Goal: Find specific page/section: Find specific page/section

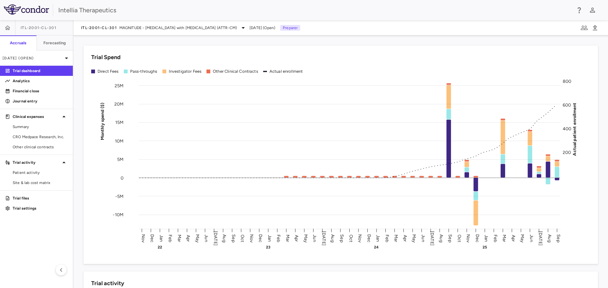
click at [150, 23] on div "ITL-2001-CL-301 MAGNITUDE - [MEDICAL_DATA] with [MEDICAL_DATA] (ATTR-CM) [DATE]…" at bounding box center [340, 27] width 534 height 15
click at [148, 26] on span "MAGNITUDE - [MEDICAL_DATA] with [MEDICAL_DATA] (ATTR-CM)" at bounding box center [177, 28] width 117 height 6
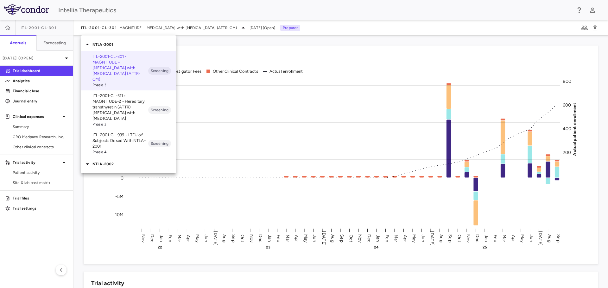
click at [133, 106] on p "ITL-2001-CL-311 • MAGNITUDE-2 - Hereditary transthyretin (ATTR) [MEDICAL_DATA] …" at bounding box center [120, 107] width 56 height 28
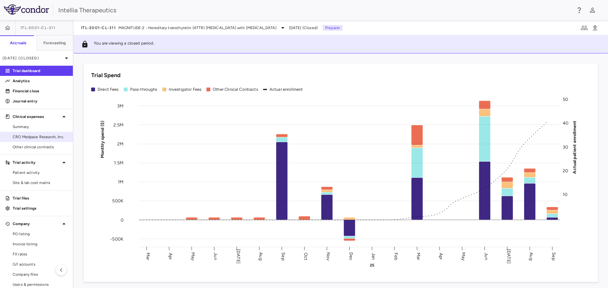
click at [39, 135] on span "CRO Medpace Research, Inc." at bounding box center [40, 137] width 55 height 6
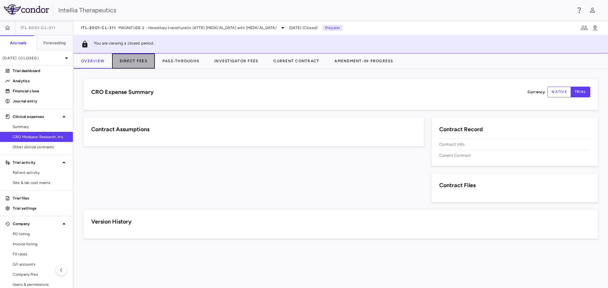
click at [133, 55] on button "Direct Fees" at bounding box center [133, 60] width 43 height 15
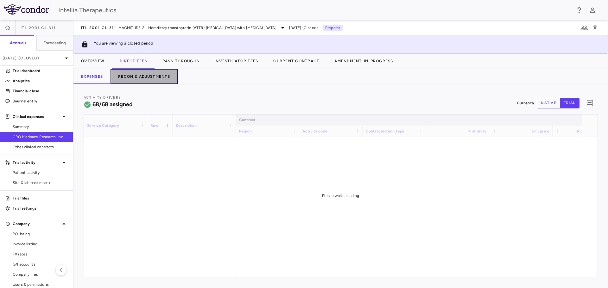
click at [139, 79] on button "Recon & Adjustments" at bounding box center [143, 76] width 67 height 15
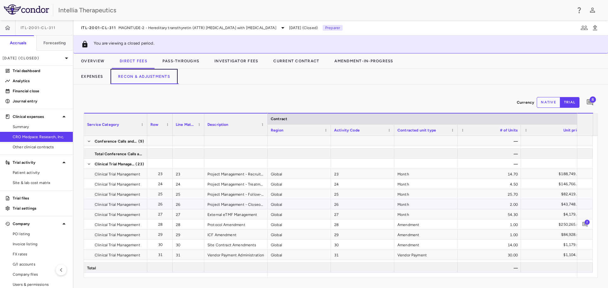
scroll to position [253, 0]
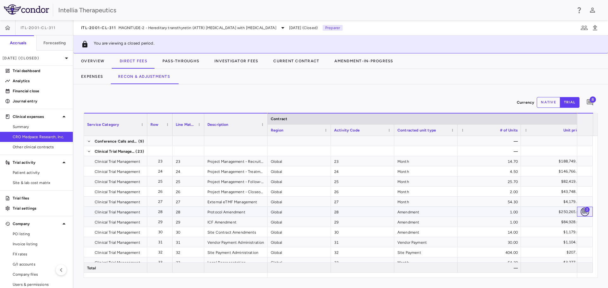
click at [584, 214] on icon "Add comment" at bounding box center [585, 212] width 6 height 6
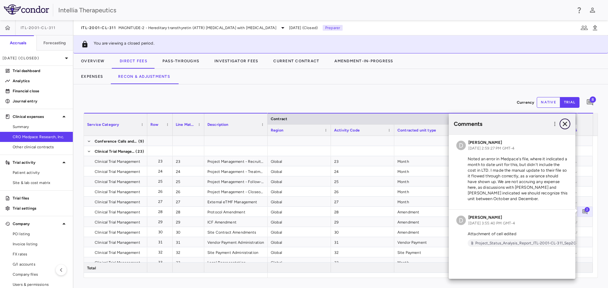
click at [567, 125] on icon "button" at bounding box center [565, 124] width 8 height 8
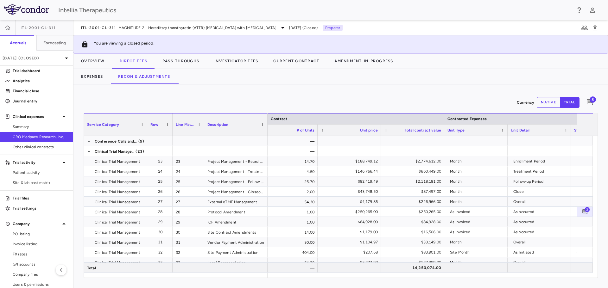
scroll to position [0, 282]
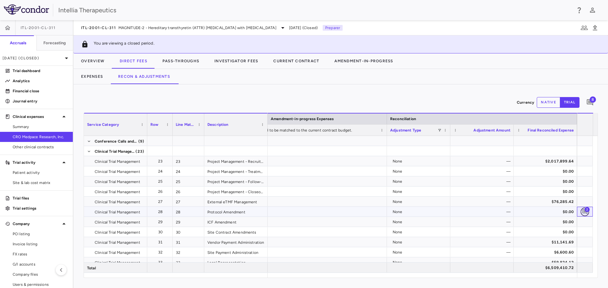
click at [585, 213] on icon "Add comment" at bounding box center [585, 212] width 6 height 6
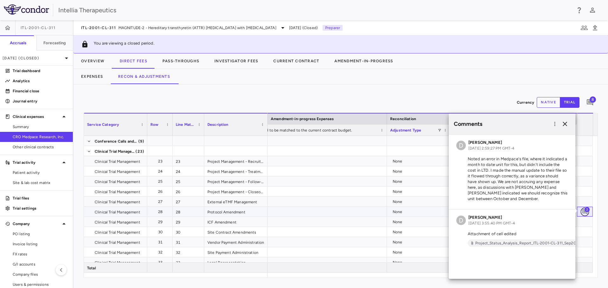
click at [585, 213] on icon "Add comment" at bounding box center [585, 212] width 6 height 6
click at [564, 125] on icon "button" at bounding box center [565, 124] width 8 height 8
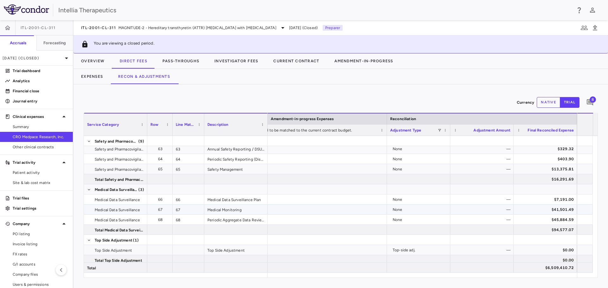
scroll to position [660, 0]
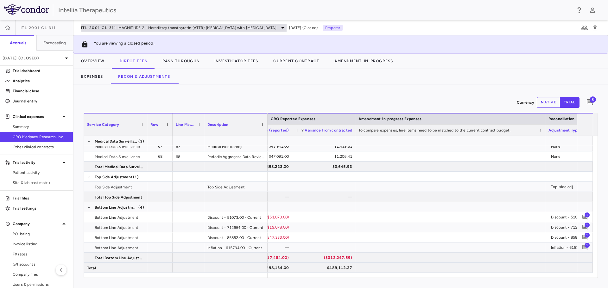
click at [127, 27] on span "MAGNITUDE-2 - Hereditary transthyretin (ATTR) [MEDICAL_DATA] with [MEDICAL_DATA]" at bounding box center [197, 28] width 158 height 6
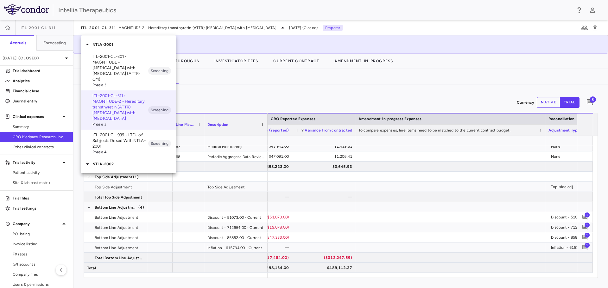
click at [113, 158] on div "NTLA-2002" at bounding box center [128, 164] width 95 height 13
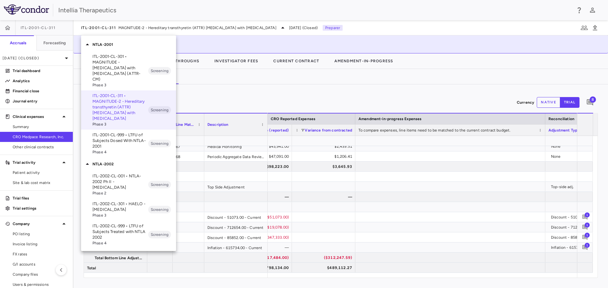
click at [126, 201] on p "ITL-2002-CL-301 • HAELO - [MEDICAL_DATA]" at bounding box center [120, 206] width 56 height 11
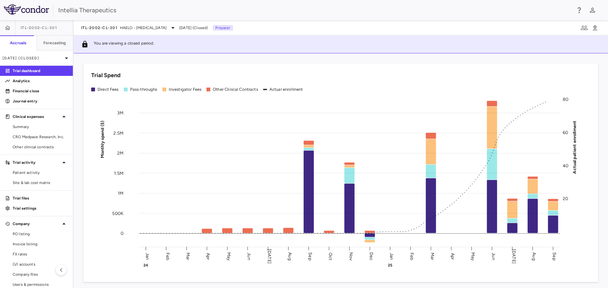
click at [168, 22] on div "ITL-2002-CL-301 HAELO - [MEDICAL_DATA] [DATE] (Closed) Preparer" at bounding box center [340, 27] width 534 height 15
click at [153, 33] on div "ITL-2002-CL-301 HAELO - [MEDICAL_DATA] [DATE] (Closed) Preparer" at bounding box center [340, 27] width 534 height 15
click at [153, 29] on span "HAELO - [MEDICAL_DATA]" at bounding box center [143, 28] width 47 height 6
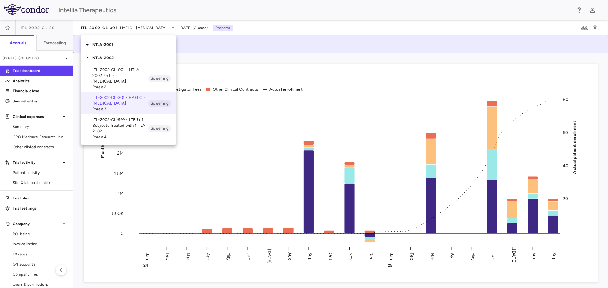
click at [110, 47] on p "NTLA-2001" at bounding box center [134, 45] width 84 height 6
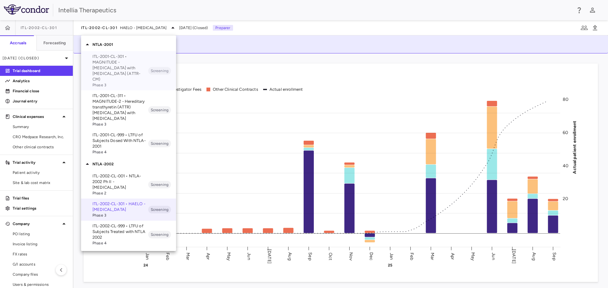
click at [115, 61] on p "ITL-2001-CL-301 • MAGNITUDE - [MEDICAL_DATA] with [MEDICAL_DATA] (ATTR-CM)" at bounding box center [120, 68] width 56 height 28
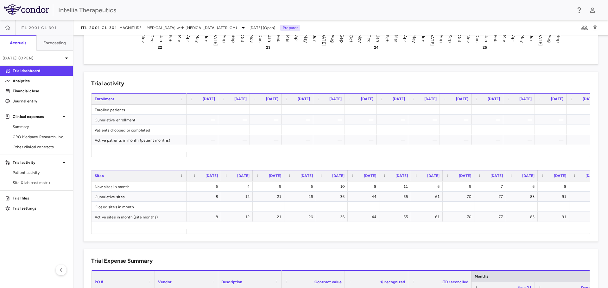
scroll to position [0, 880]
